Goal: Task Accomplishment & Management: Use online tool/utility

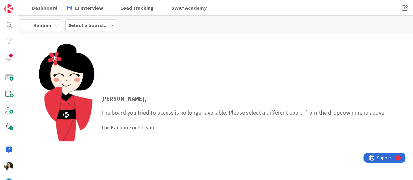
click at [93, 25] on b "Select a board..." at bounding box center [87, 25] width 38 height 7
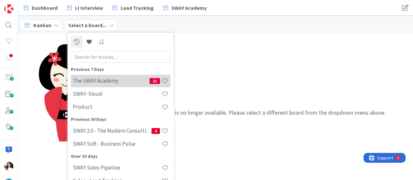
click at [108, 82] on h4 "The SWAY Academy" at bounding box center [111, 80] width 77 height 7
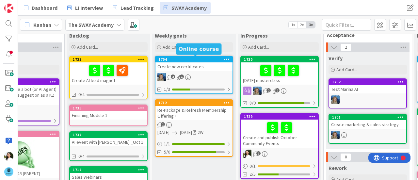
scroll to position [16, 44]
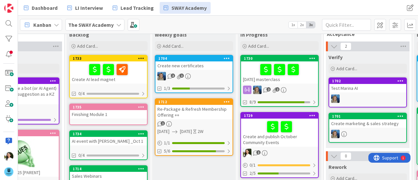
click at [300, 79] on div "[DATE] masterclass" at bounding box center [279, 72] width 77 height 22
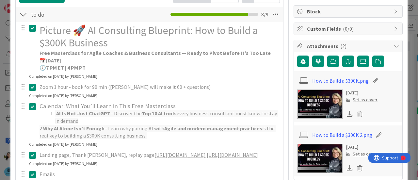
scroll to position [120, 0]
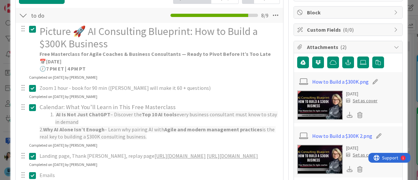
click at [0, 83] on div "ID 1730 The SWAY Academy In Progress Title 28 / 128 [DATE] masterclass Descript…" at bounding box center [209, 90] width 418 height 180
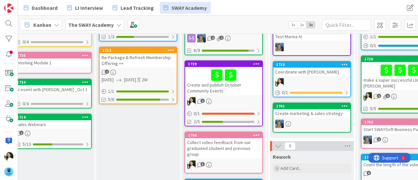
scroll to position [67, 100]
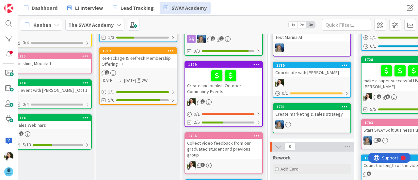
click at [218, 150] on div "Collect video feedback from our graduated student and previous group" at bounding box center [223, 149] width 77 height 20
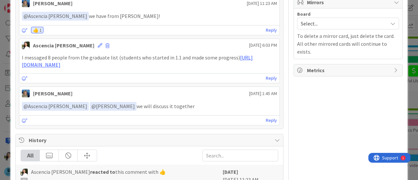
scroll to position [205, 0]
click at [0, 92] on div "ID 1706 The SWAY Academy In Progress Title 69 / 128 Collect video feedback from…" at bounding box center [209, 90] width 418 height 180
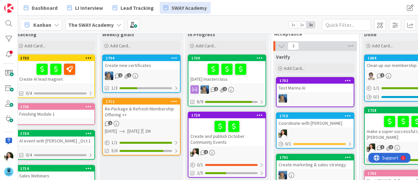
click at [256, 139] on div "Create and publish October Community Events" at bounding box center [227, 132] width 77 height 28
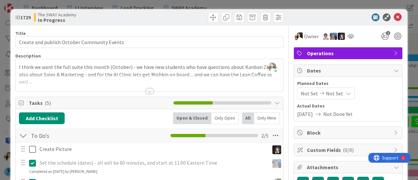
click at [145, 87] on div at bounding box center [150, 83] width 268 height 17
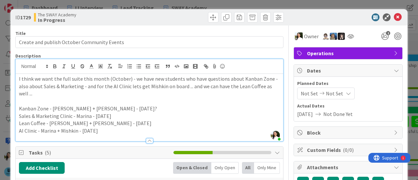
click at [118, 110] on p "Kanban Zone - [PERSON_NAME] + [PERSON_NAME] - [DATE]?" at bounding box center [149, 109] width 261 height 8
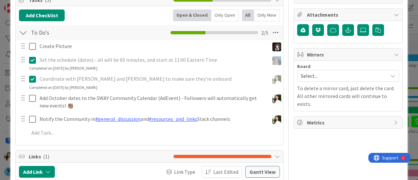
scroll to position [153, 0]
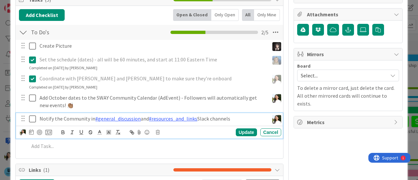
click at [233, 117] on p "Notify the Community in #general_discussion and #resources_and_links Slack chan…" at bounding box center [153, 119] width 227 height 8
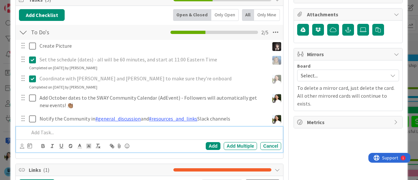
click at [57, 132] on p at bounding box center [154, 133] width 250 height 8
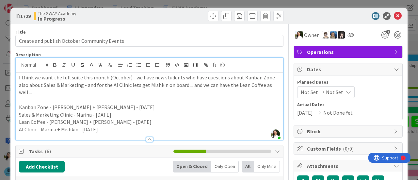
scroll to position [0, 0]
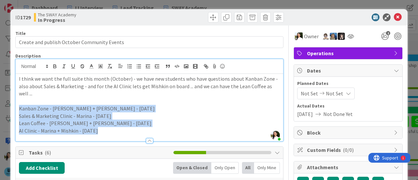
drag, startPoint x: 97, startPoint y: 132, endPoint x: 19, endPoint y: 108, distance: 82.0
click at [19, 108] on div "I think we want the full suite this month (October) - we have new students who …" at bounding box center [150, 107] width 268 height 67
copy div "Kanban Zone - [PERSON_NAME] + [PERSON_NAME] - [DATE] Sales & Marketing Clinic -…"
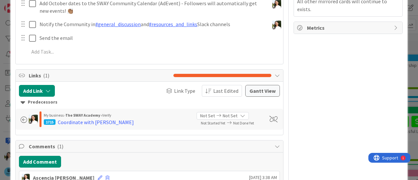
scroll to position [249, 0]
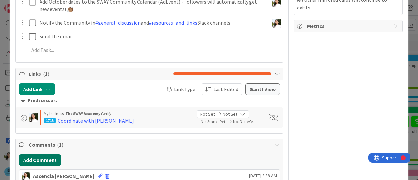
click at [50, 157] on button "Add Comment" at bounding box center [40, 160] width 42 height 12
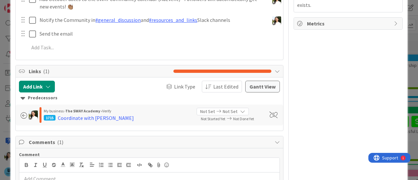
scroll to position [313, 0]
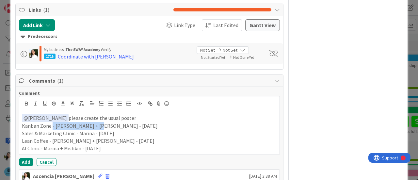
drag, startPoint x: 92, startPoint y: 124, endPoint x: 51, endPoint y: 127, distance: 40.9
click at [51, 127] on p "Kanban Zone - [PERSON_NAME] + [PERSON_NAME] - [DATE]" at bounding box center [149, 126] width 255 height 8
click at [87, 132] on p "Sales & Marketing Clinic - Marina - [DATE]" at bounding box center [149, 134] width 255 height 8
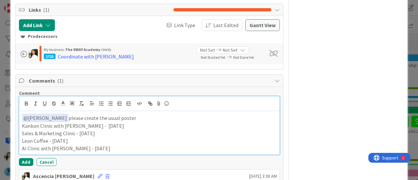
click at [148, 114] on p "﻿ @ [PERSON_NAME] ﻿ please create the usual poster" at bounding box center [149, 118] width 255 height 9
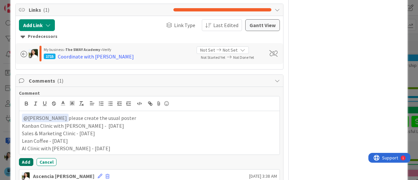
click at [28, 158] on button "Add" at bounding box center [26, 162] width 14 height 8
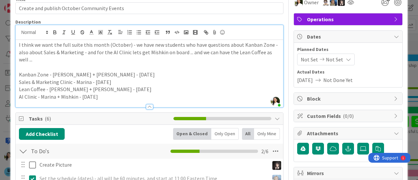
scroll to position [34, 0]
drag, startPoint x: 70, startPoint y: 82, endPoint x: 18, endPoint y: 83, distance: 52.3
click at [18, 83] on div "I think we want the full suite this month (October) - we have new students who …" at bounding box center [150, 73] width 268 height 67
copy p "Sales & Marketing Clinic"
drag, startPoint x: 43, startPoint y: 90, endPoint x: 15, endPoint y: 88, distance: 28.5
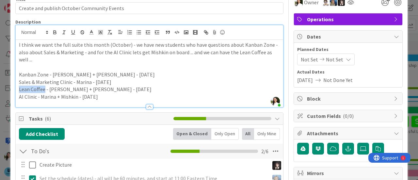
click at [15, 88] on div "Ascencia [PERSON_NAME] joined 14 m ago I think we want the full suite this mont…" at bounding box center [149, 66] width 268 height 83
copy p "Lean Coffee"
drag, startPoint x: 36, startPoint y: 97, endPoint x: 17, endPoint y: 98, distance: 19.3
click at [17, 98] on div "I think we want the full suite this month (October) - we have new students who …" at bounding box center [150, 73] width 268 height 67
copy p "AI Clinic"
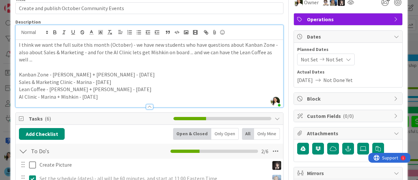
click at [0, 102] on div "ID 1729 The SWAY Academy In Progress Title 43 / 128 Create and publish October …" at bounding box center [209, 90] width 418 height 180
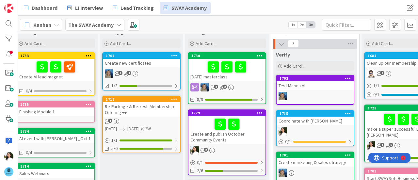
click at [240, 132] on div "Create and publish October Community Events" at bounding box center [227, 130] width 77 height 28
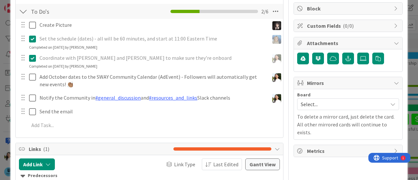
scroll to position [121, 0]
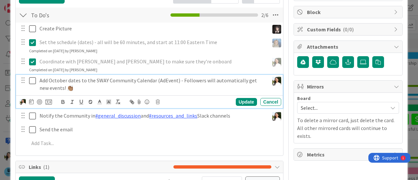
click at [31, 79] on icon at bounding box center [32, 81] width 7 height 8
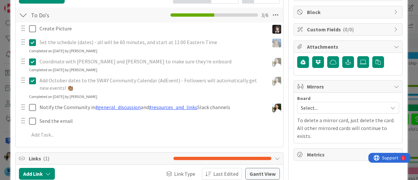
click at [2, 74] on div "ID 1729 The SWAY Academy In Progress Title 43 / 128 Create and publish October …" at bounding box center [209, 90] width 418 height 180
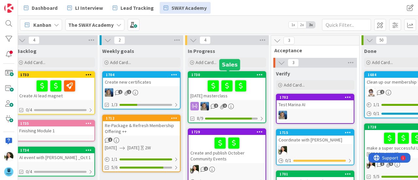
scroll to position [0, 97]
